Goal: Information Seeking & Learning: Learn about a topic

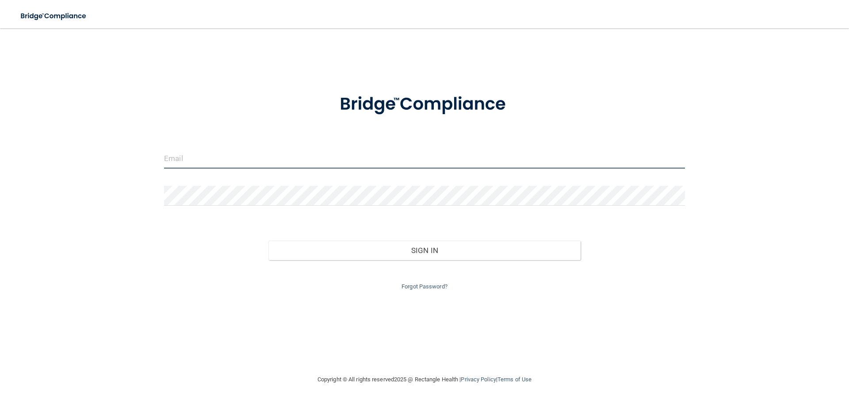
click at [395, 164] on input "email" at bounding box center [424, 159] width 521 height 20
type input "[PERSON_NAME][EMAIL_ADDRESS][DOMAIN_NAME]"
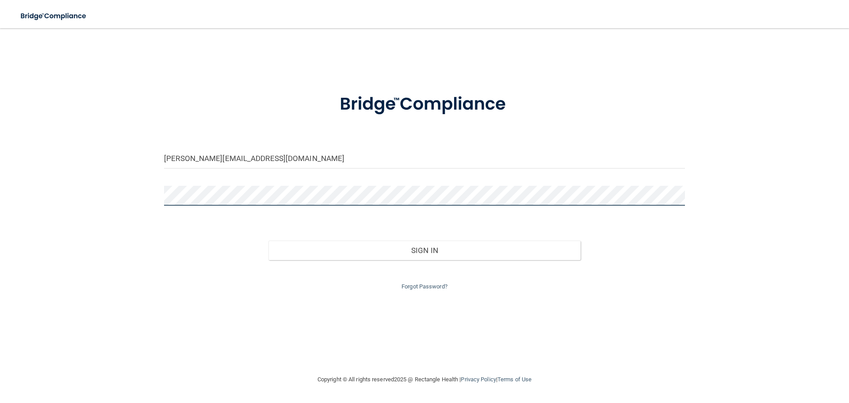
click at [268, 240] on button "Sign In" at bounding box center [424, 249] width 312 height 19
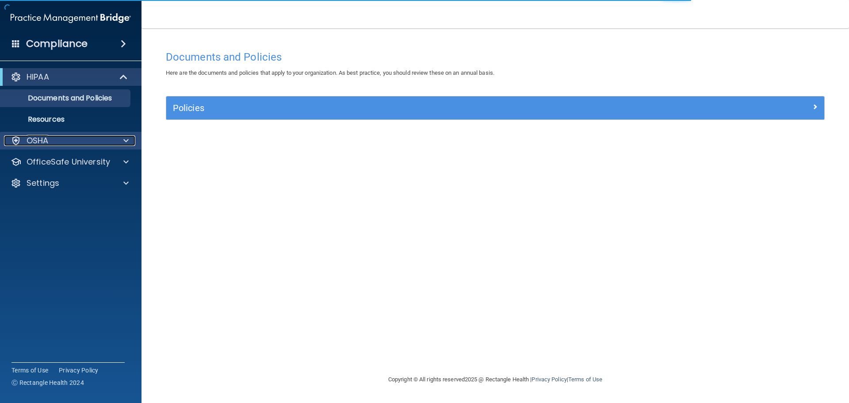
click at [76, 145] on div "OSHA" at bounding box center [59, 140] width 110 height 11
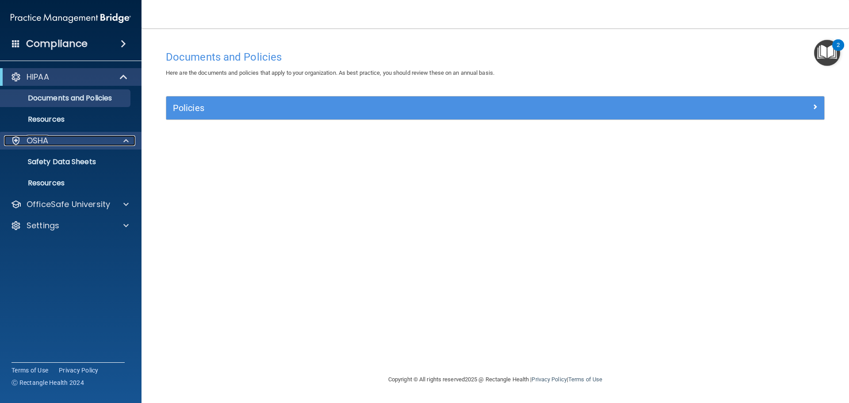
click at [105, 145] on div "OSHA" at bounding box center [59, 140] width 110 height 11
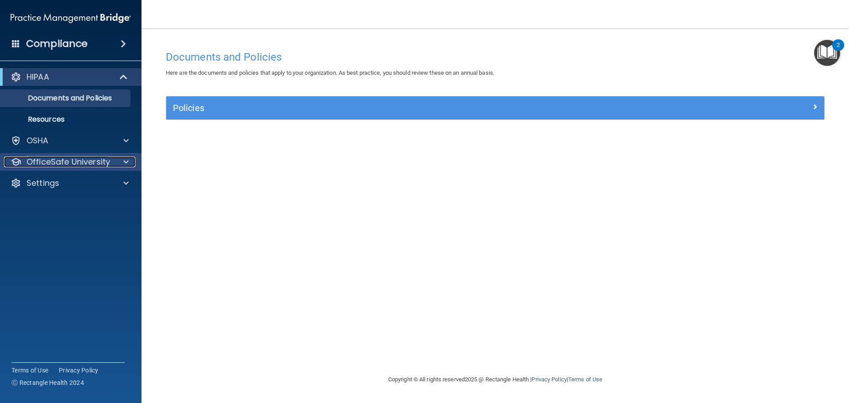
click at [105, 164] on p "OfficeSafe University" at bounding box center [69, 161] width 84 height 11
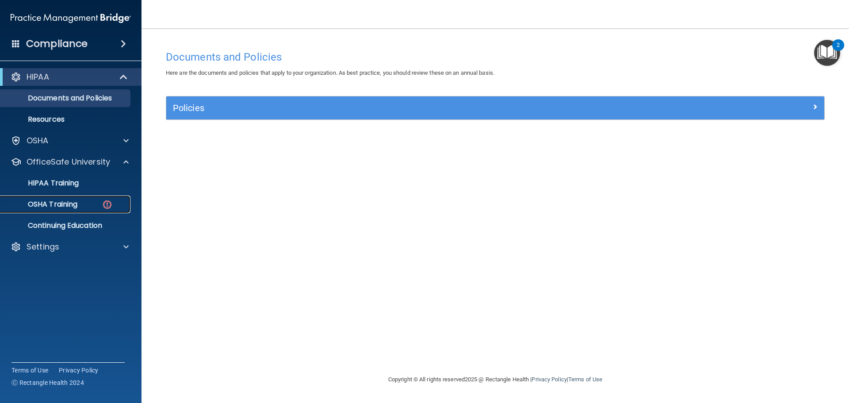
click at [95, 205] on div "OSHA Training" at bounding box center [66, 204] width 121 height 9
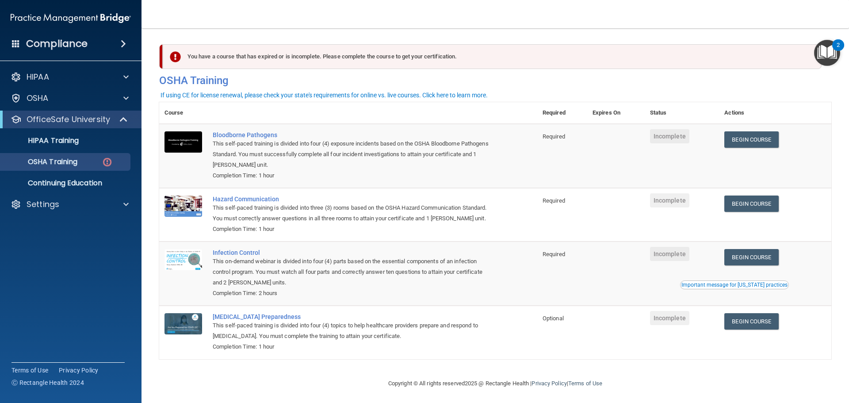
click at [627, 142] on td at bounding box center [615, 156] width 57 height 64
click at [749, 142] on link "Begin Course" at bounding box center [751, 139] width 54 height 16
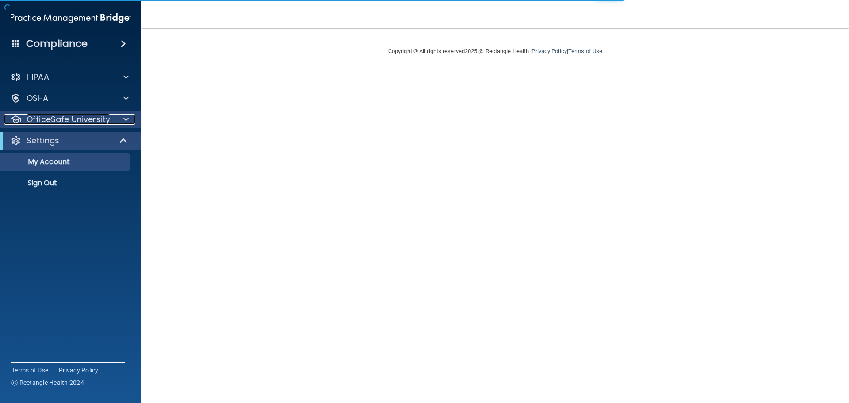
click at [88, 121] on p "OfficeSafe University" at bounding box center [69, 119] width 84 height 11
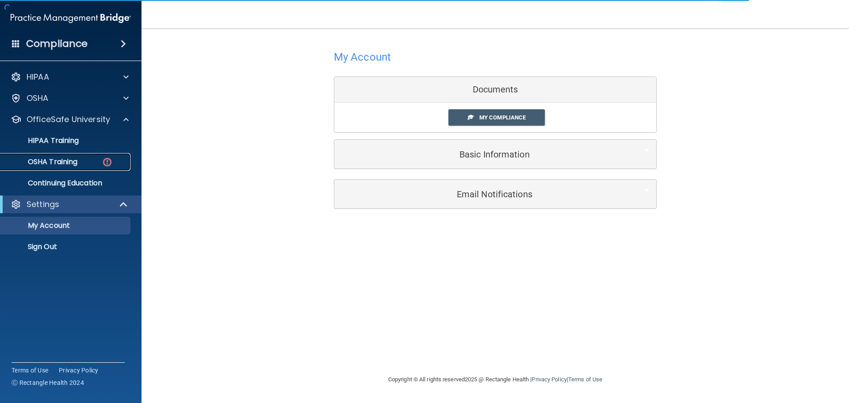
click at [99, 162] on div "OSHA Training" at bounding box center [66, 161] width 121 height 9
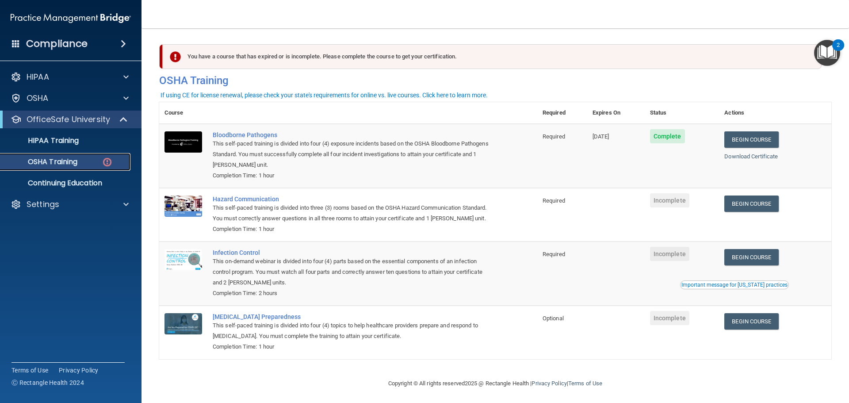
scroll to position [15, 0]
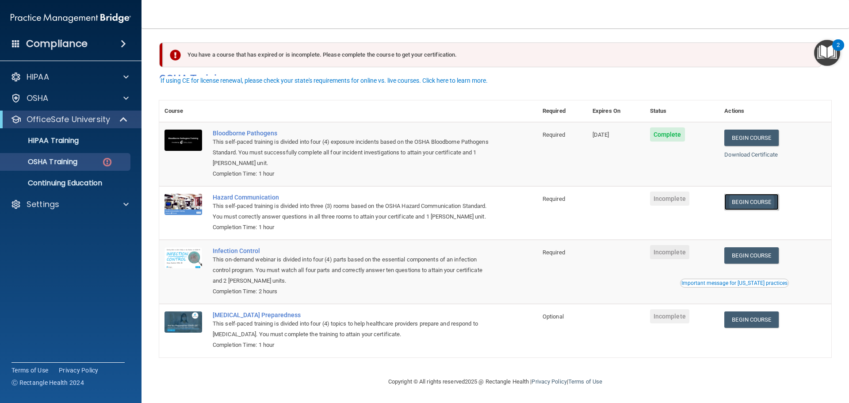
click at [730, 194] on link "Begin Course" at bounding box center [751, 202] width 54 height 16
click at [79, 125] on div "OfficeSafe University" at bounding box center [70, 119] width 141 height 18
click at [90, 119] on p "OfficeSafe University" at bounding box center [69, 119] width 84 height 11
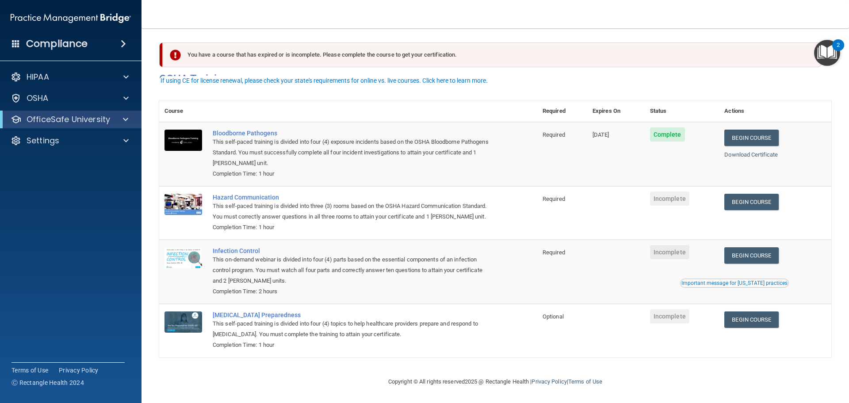
click at [87, 126] on div "OfficeSafe University" at bounding box center [70, 119] width 141 height 18
click at [95, 122] on p "OfficeSafe University" at bounding box center [69, 119] width 84 height 11
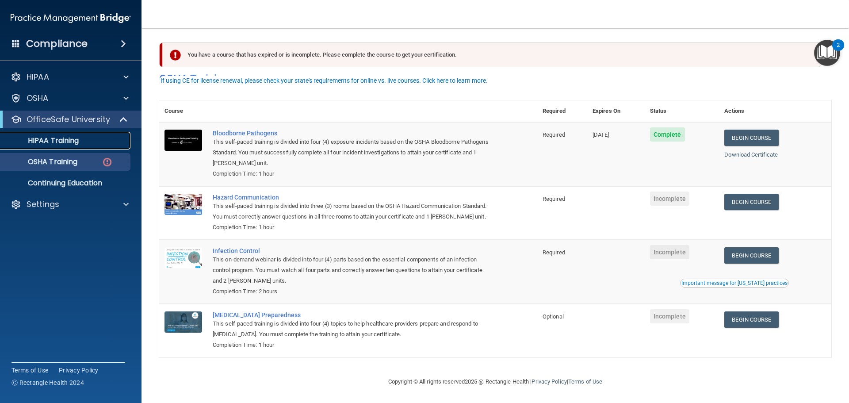
click at [89, 137] on div "HIPAA Training" at bounding box center [66, 140] width 121 height 9
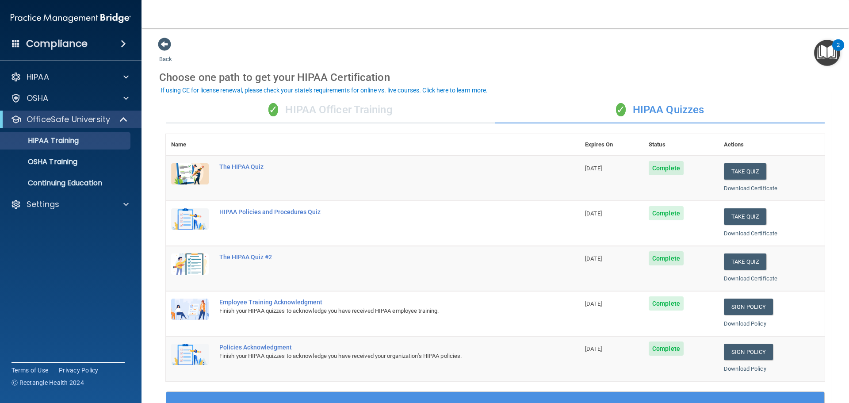
click at [411, 110] on div "✓ HIPAA Officer Training" at bounding box center [330, 110] width 329 height 27
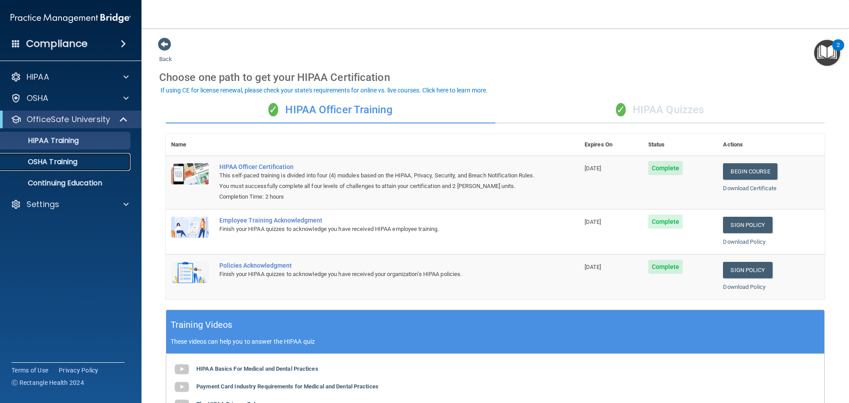
click at [84, 159] on div "OSHA Training" at bounding box center [66, 161] width 121 height 9
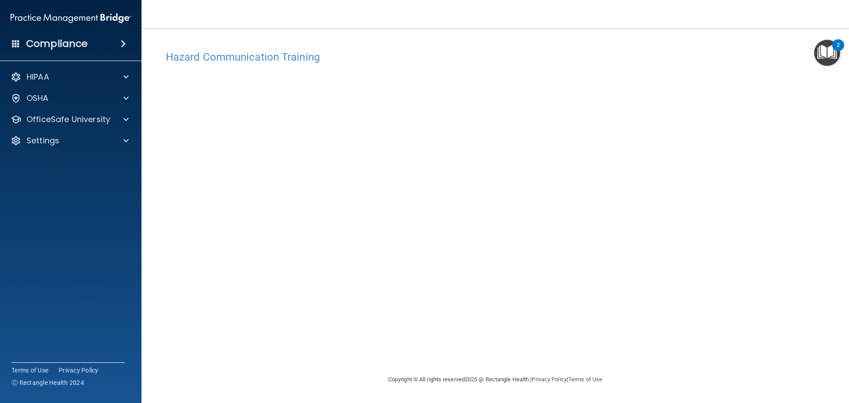
click at [309, 58] on h4 "Hazard Communication Training" at bounding box center [495, 56] width 659 height 11
click at [639, 87] on div "Hazard Communication Training This course doesn’t expire until . Are you sure y…" at bounding box center [495, 210] width 672 height 328
click at [683, 264] on div "Hazard Communication Training This course doesn’t expire until . Are you sure y…" at bounding box center [495, 210] width 672 height 328
click at [824, 58] on img "Open Resource Center, 2 new notifications" at bounding box center [827, 53] width 26 height 26
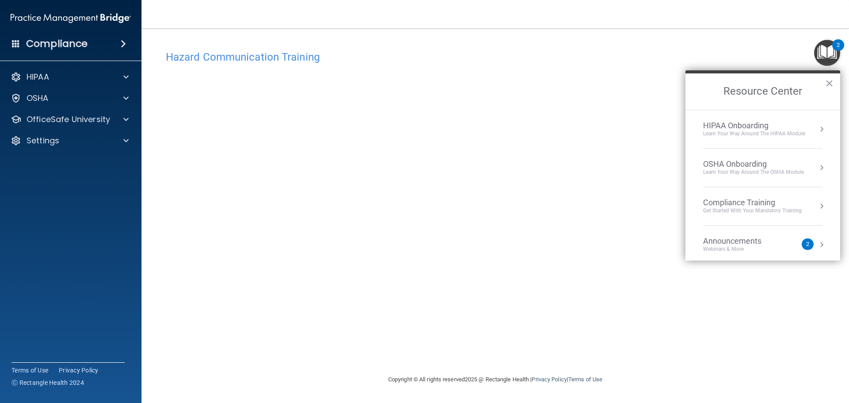
scroll to position [50, 0]
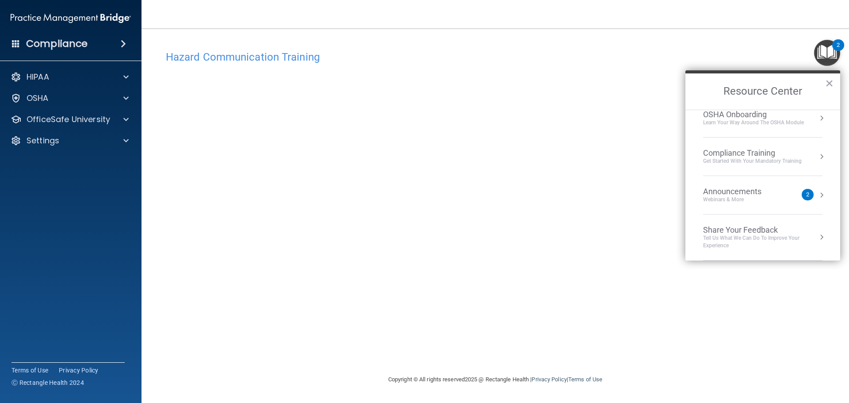
click at [822, 77] on h2 "Resource Center" at bounding box center [762, 91] width 155 height 36
click at [823, 84] on h2 "Resource Center" at bounding box center [762, 91] width 155 height 36
click at [827, 87] on button "×" at bounding box center [829, 83] width 8 height 14
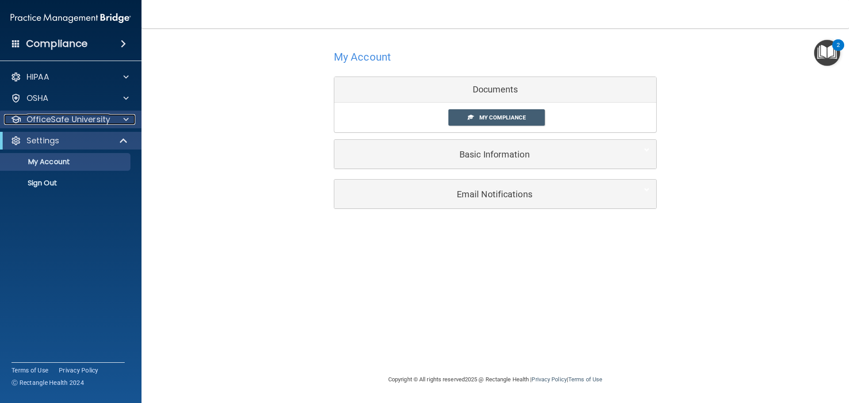
click at [99, 114] on p "OfficeSafe University" at bounding box center [69, 119] width 84 height 11
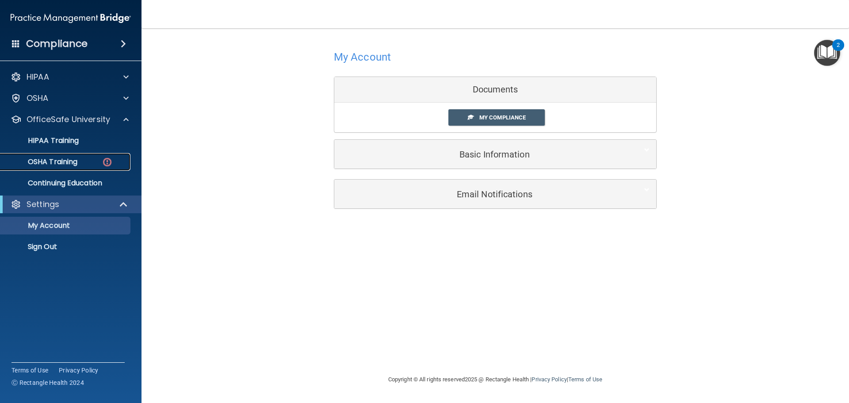
click at [95, 160] on div "OSHA Training" at bounding box center [66, 161] width 121 height 9
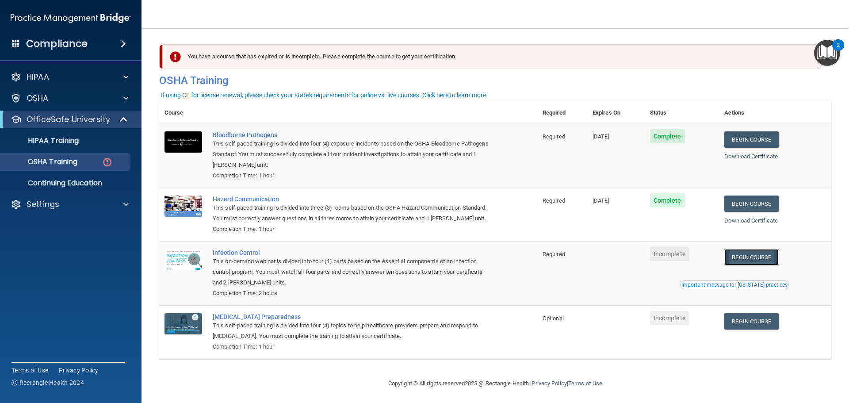
click at [743, 263] on link "Begin Course" at bounding box center [751, 257] width 54 height 16
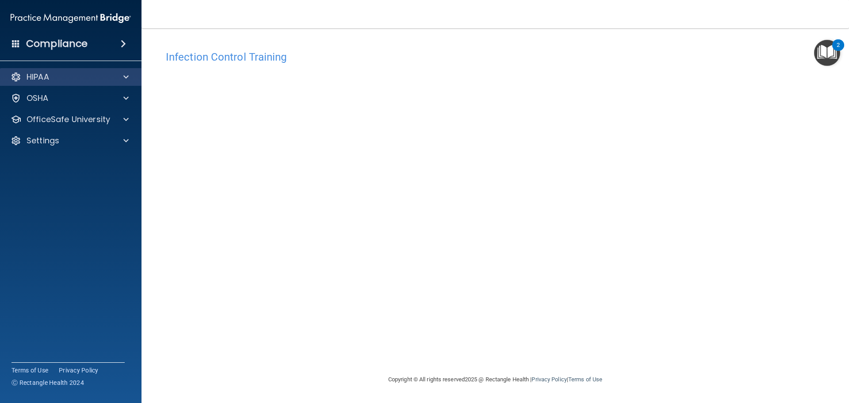
click at [72, 82] on div "HIPAA" at bounding box center [71, 77] width 142 height 18
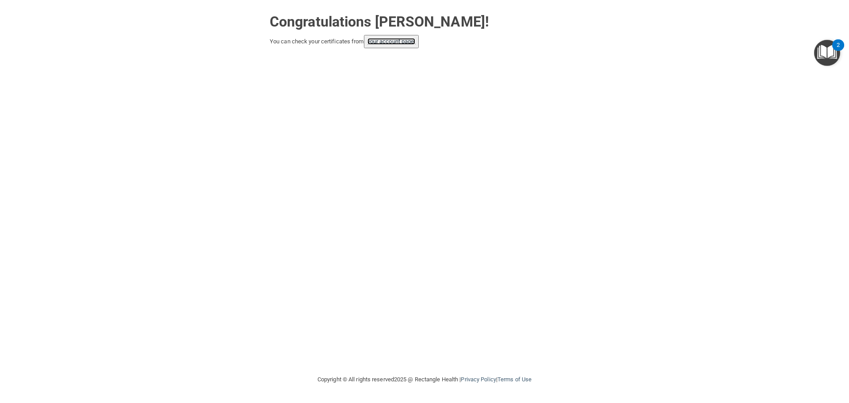
click at [394, 43] on link "your account page!" at bounding box center [391, 41] width 48 height 7
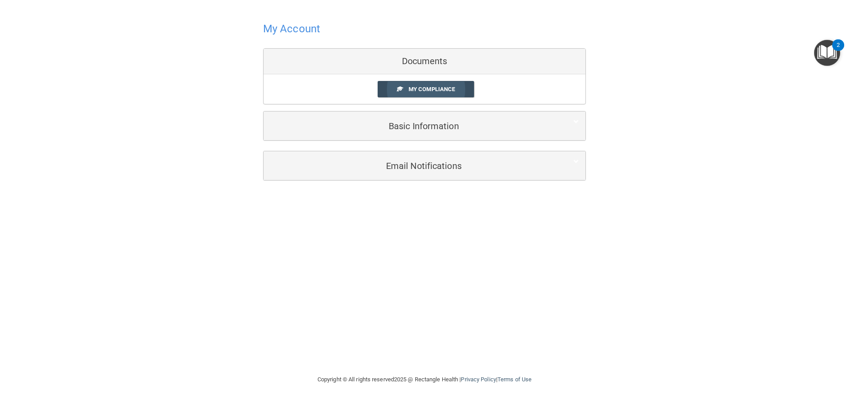
click at [453, 85] on link "My Compliance" at bounding box center [425, 89] width 97 height 16
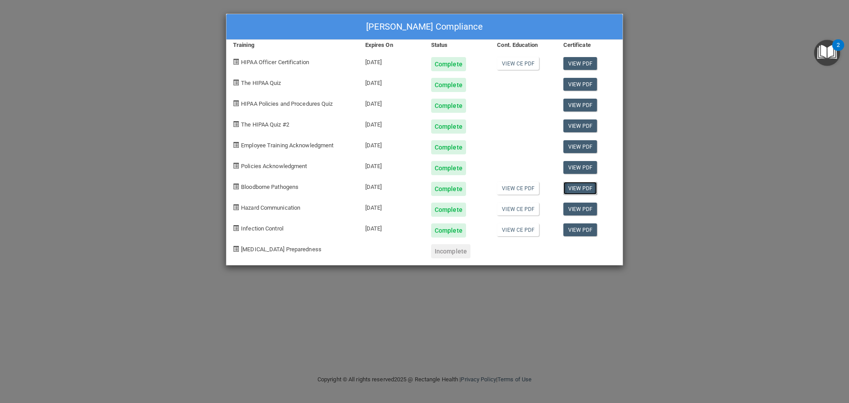
click at [569, 185] on link "View PDF" at bounding box center [580, 188] width 34 height 13
click at [581, 206] on link "View PDF" at bounding box center [580, 208] width 34 height 13
click at [575, 227] on link "View PDF" at bounding box center [580, 229] width 34 height 13
click at [680, 62] on div "[PERSON_NAME] Compliance Training Expires On Status Cont. Education Certificate…" at bounding box center [424, 201] width 849 height 403
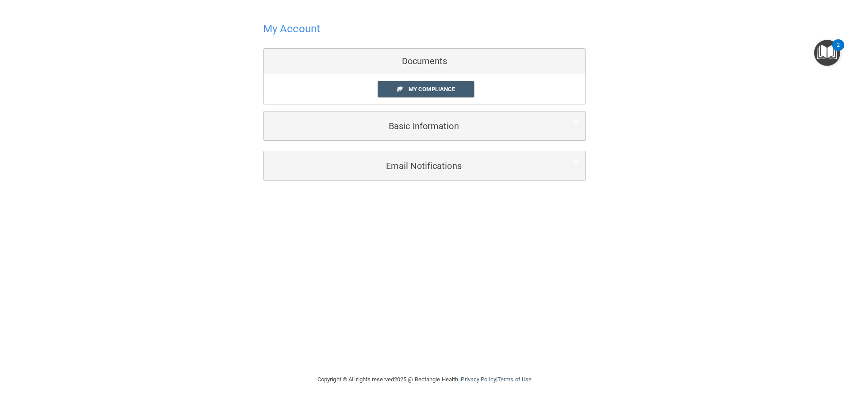
click at [295, 28] on h4 "My Account" at bounding box center [291, 28] width 57 height 11
